Goal: Information Seeking & Learning: Learn about a topic

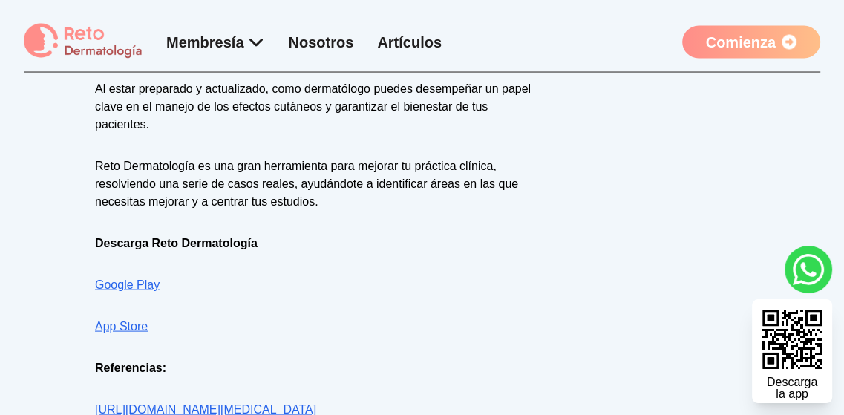
scroll to position [2227, 0]
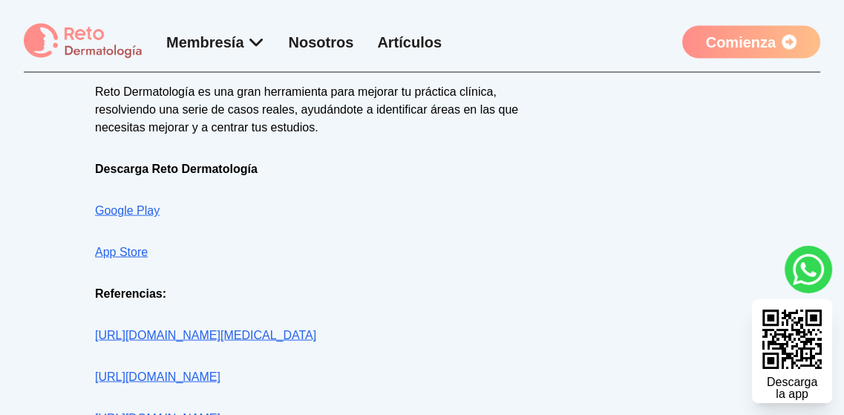
click at [193, 329] on link "[URL][DOMAIN_NAME][MEDICAL_DATA]" at bounding box center [205, 335] width 221 height 13
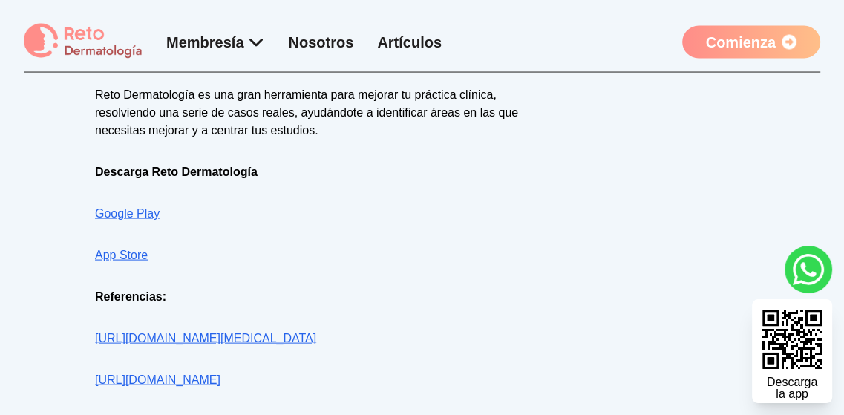
scroll to position [2227, 0]
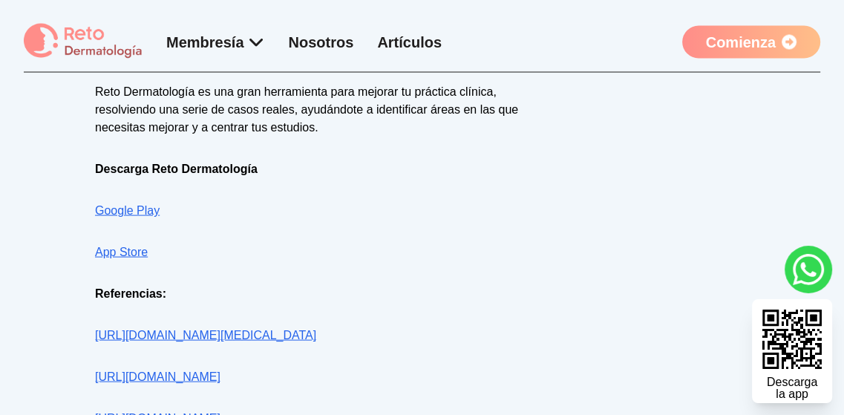
click at [140, 370] on link "[URL][DOMAIN_NAME]" at bounding box center [157, 376] width 125 height 13
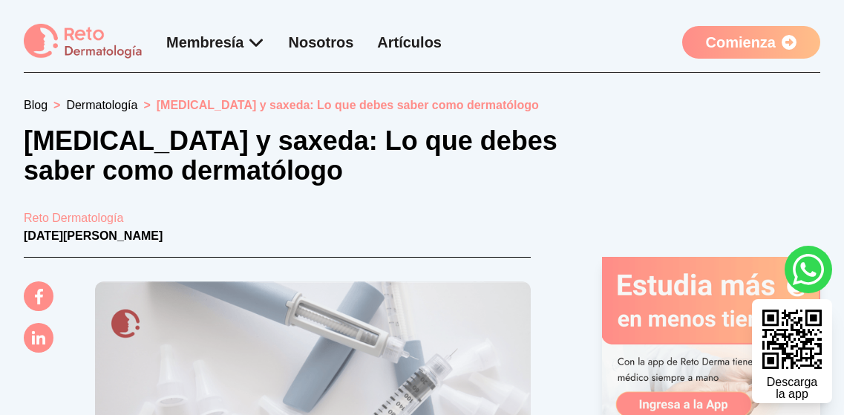
scroll to position [2227, 0]
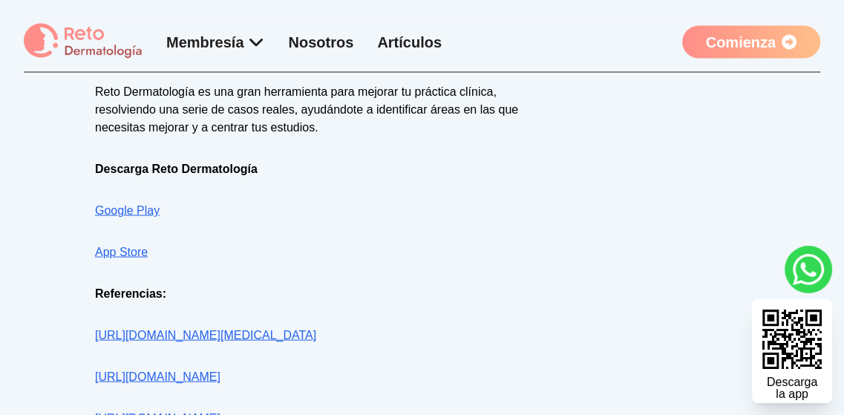
click at [149, 412] on link "[URL][DOMAIN_NAME]" at bounding box center [157, 418] width 125 height 13
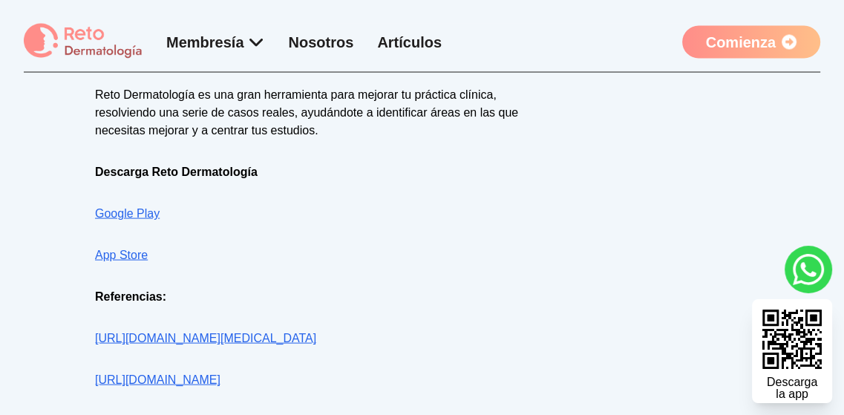
scroll to position [2227, 0]
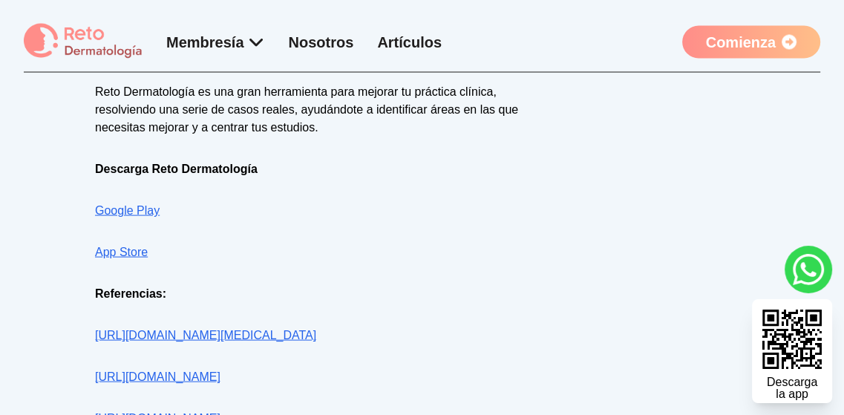
click at [187, 370] on link "[URL][DOMAIN_NAME]" at bounding box center [157, 376] width 125 height 13
